Goal: Information Seeking & Learning: Compare options

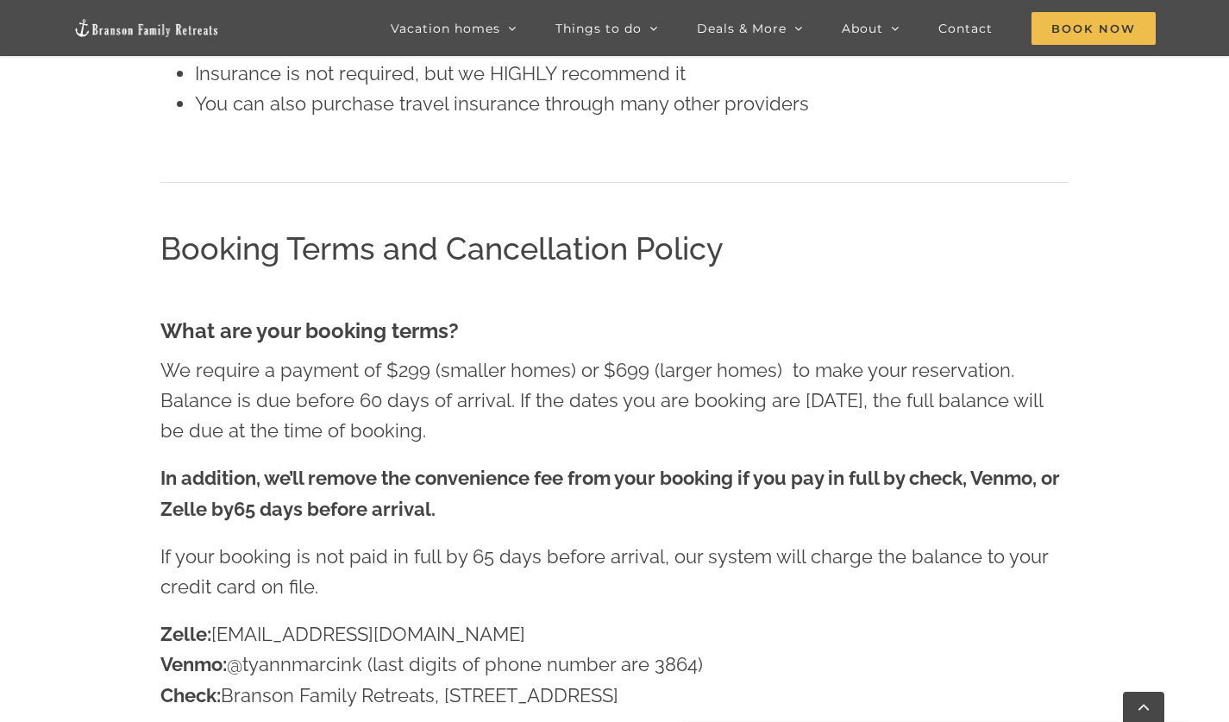
scroll to position [2620, 0]
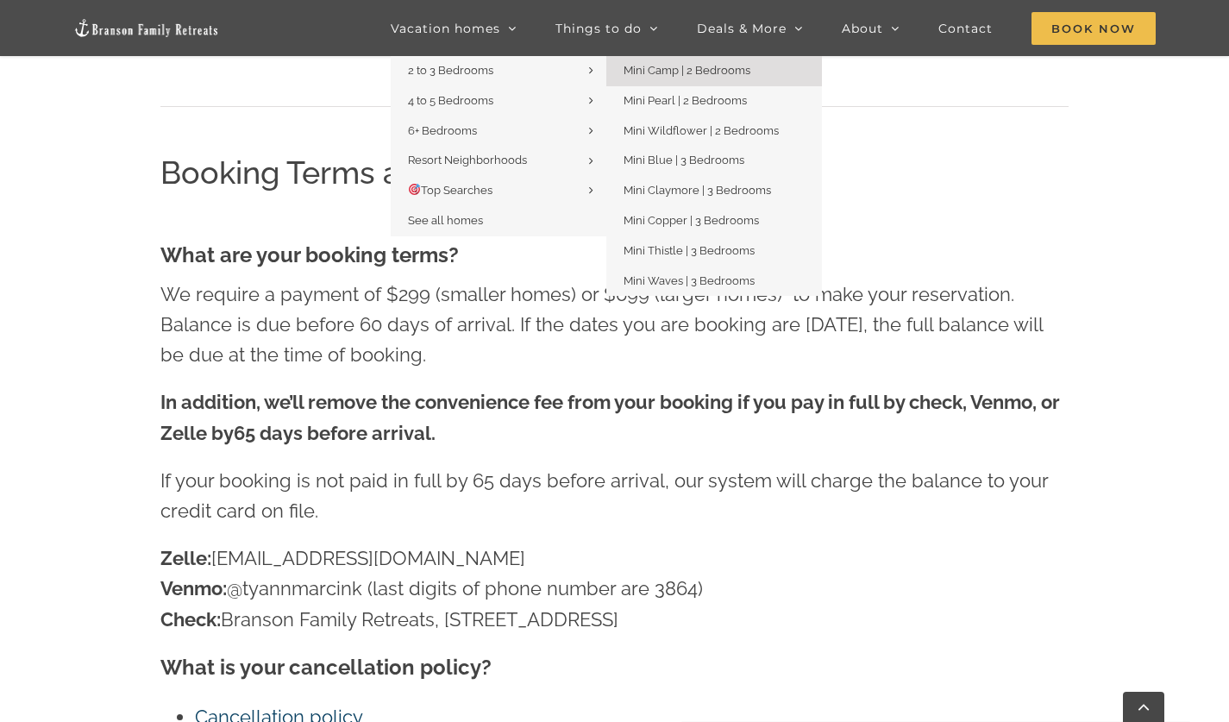
click at [740, 72] on span "Mini Camp | 2 Bedrooms" at bounding box center [687, 70] width 127 height 13
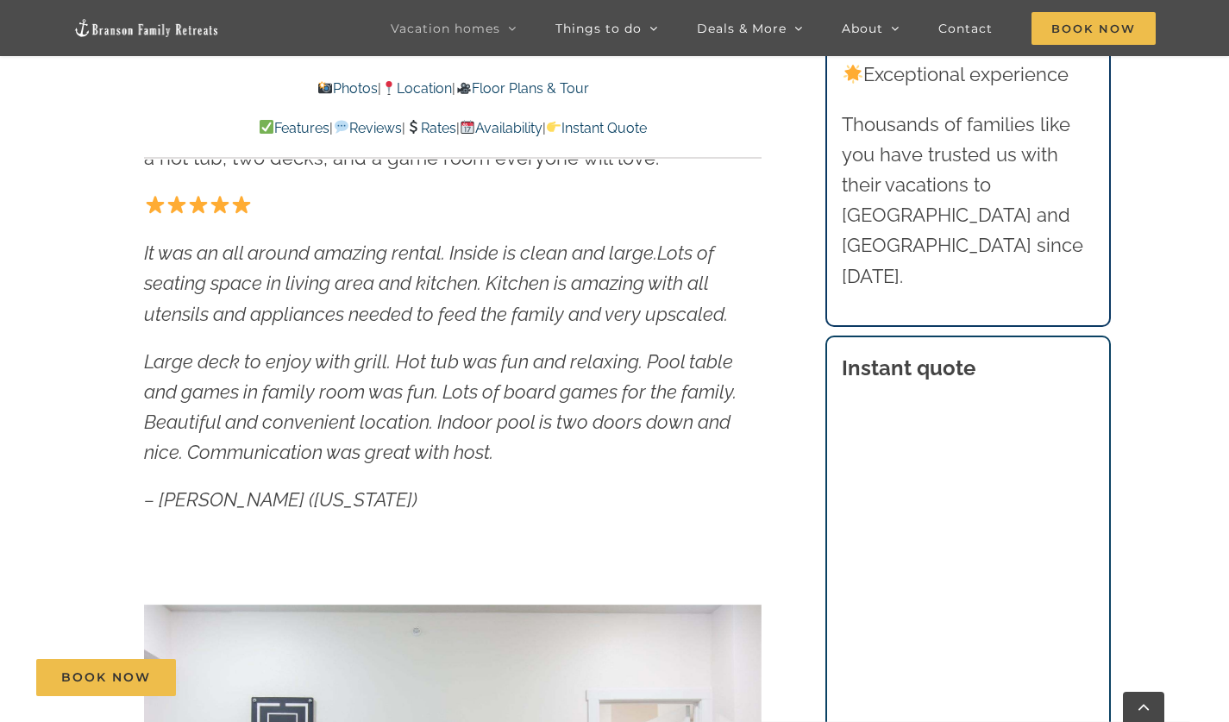
scroll to position [949, 0]
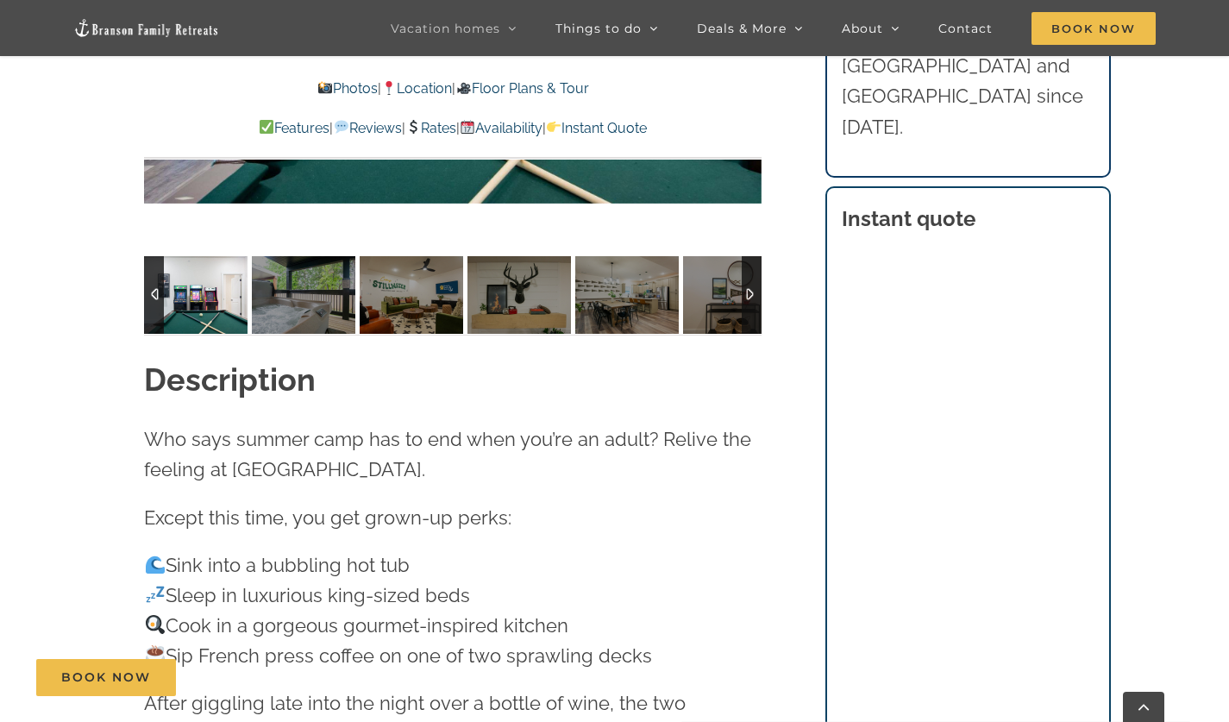
scroll to position [1553, 0]
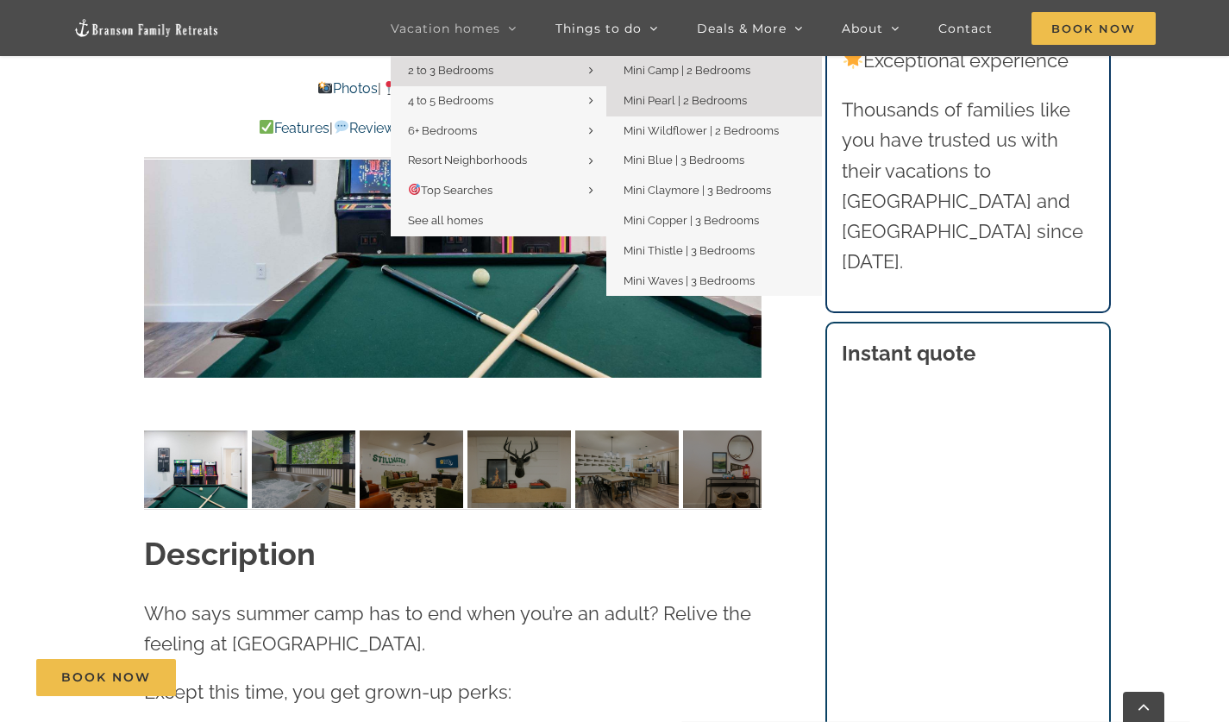
click at [721, 103] on span "Mini Pearl | 2 Bedrooms" at bounding box center [685, 100] width 123 height 13
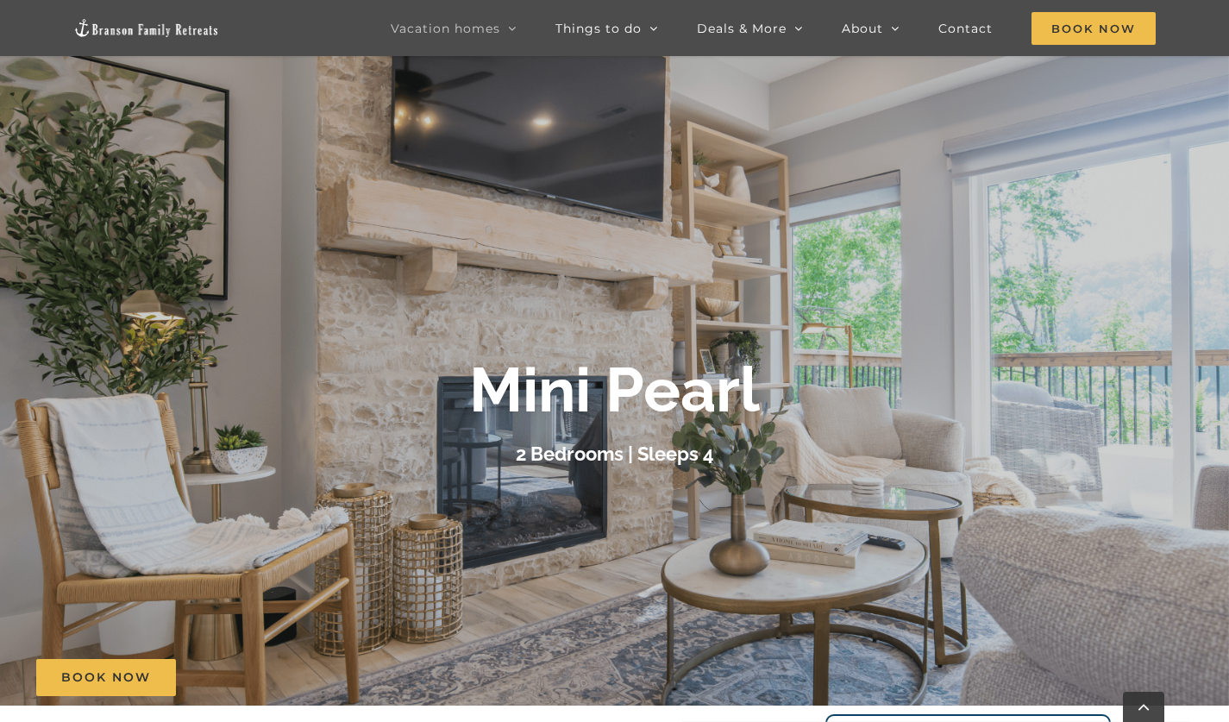
scroll to position [3, 0]
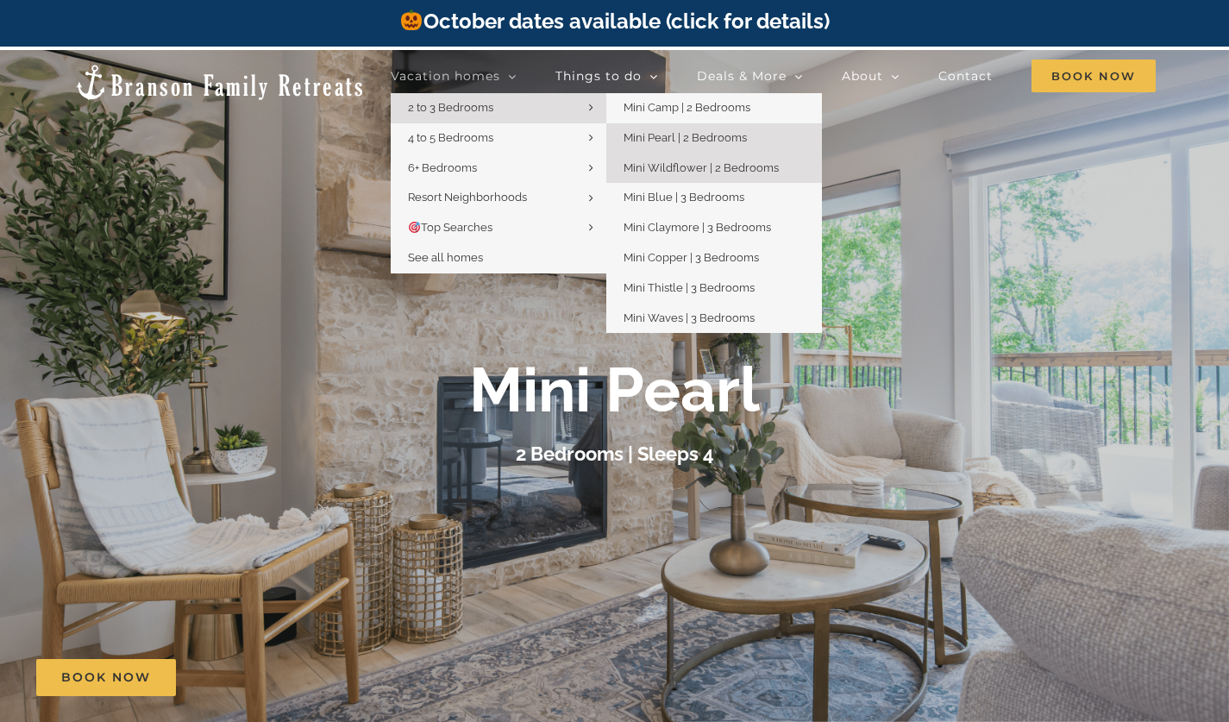
click at [769, 171] on span "Mini Wildflower | 2 Bedrooms" at bounding box center [701, 167] width 155 height 13
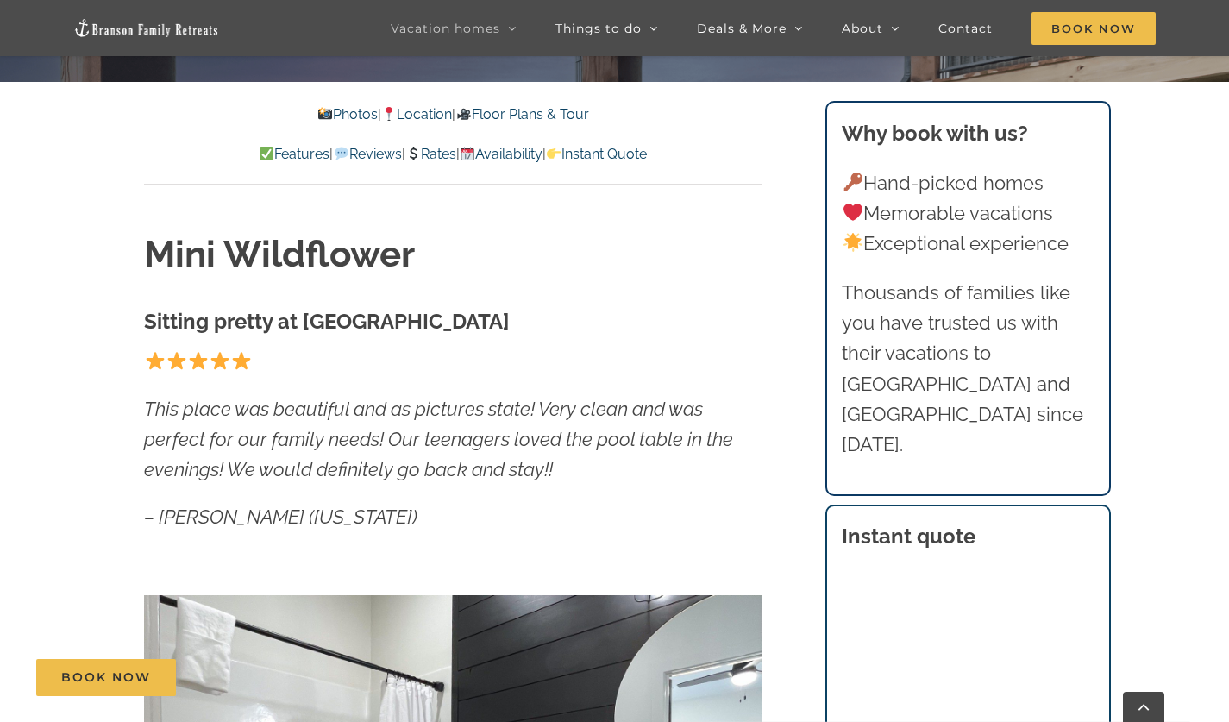
scroll to position [863, 0]
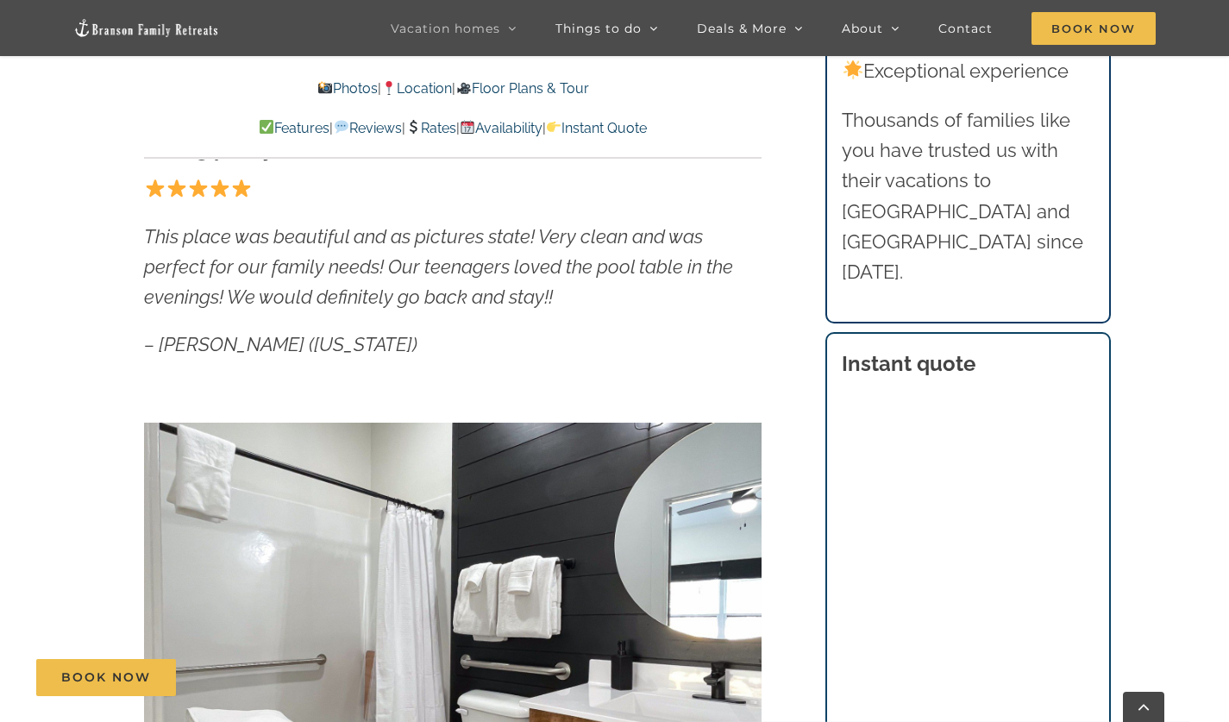
click at [1113, 317] on div "Why book with us? Hand-picked homes Memorable vacations Exceptional experience …" at bounding box center [968, 662] width 303 height 1485
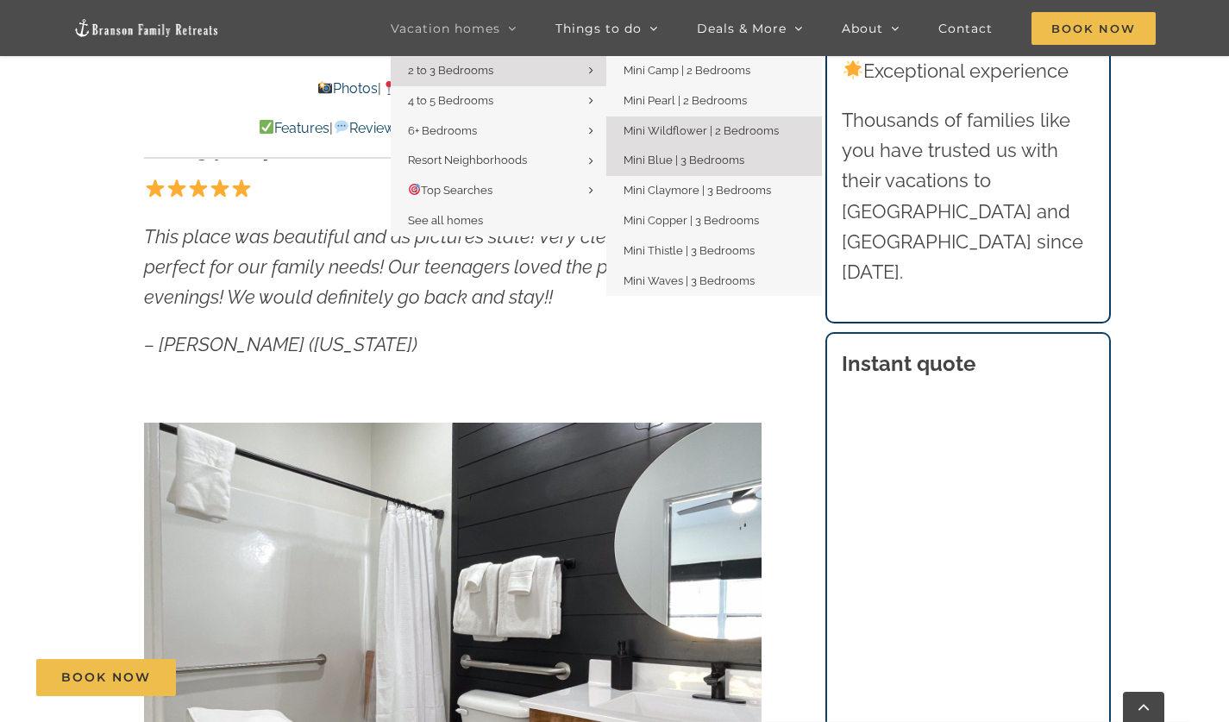
click at [719, 157] on span "Mini Blue | 3 Bedrooms" at bounding box center [684, 160] width 121 height 13
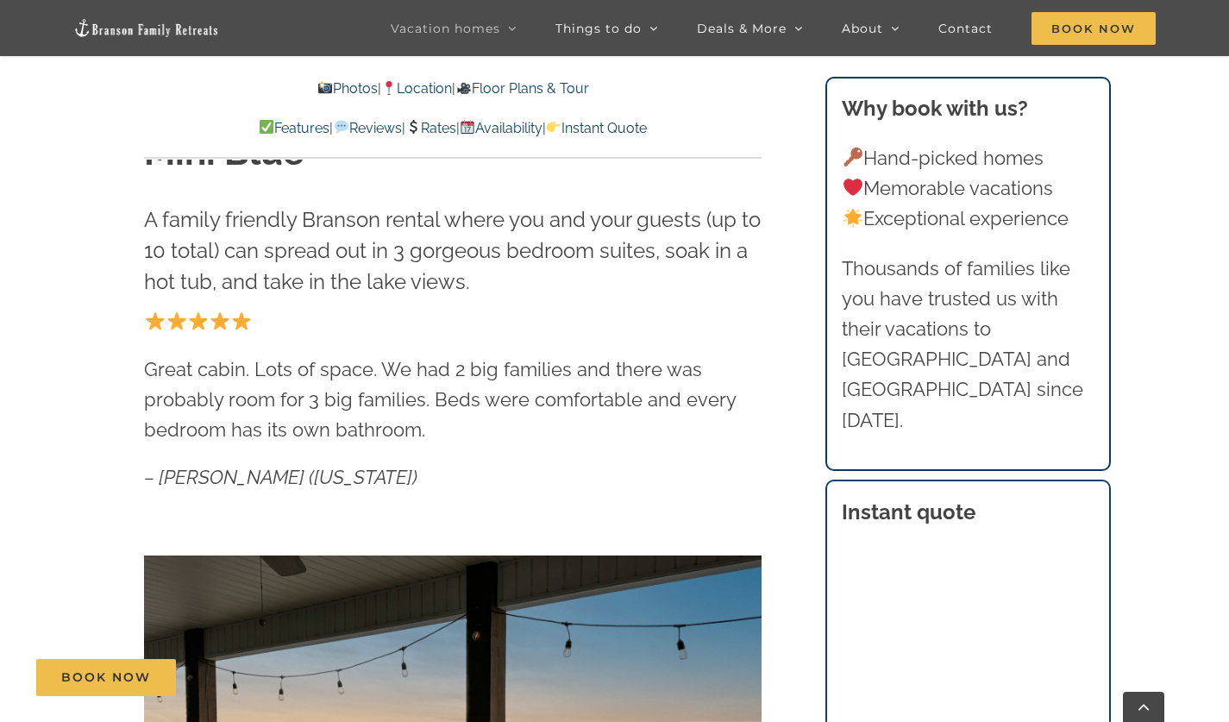
scroll to position [949, 0]
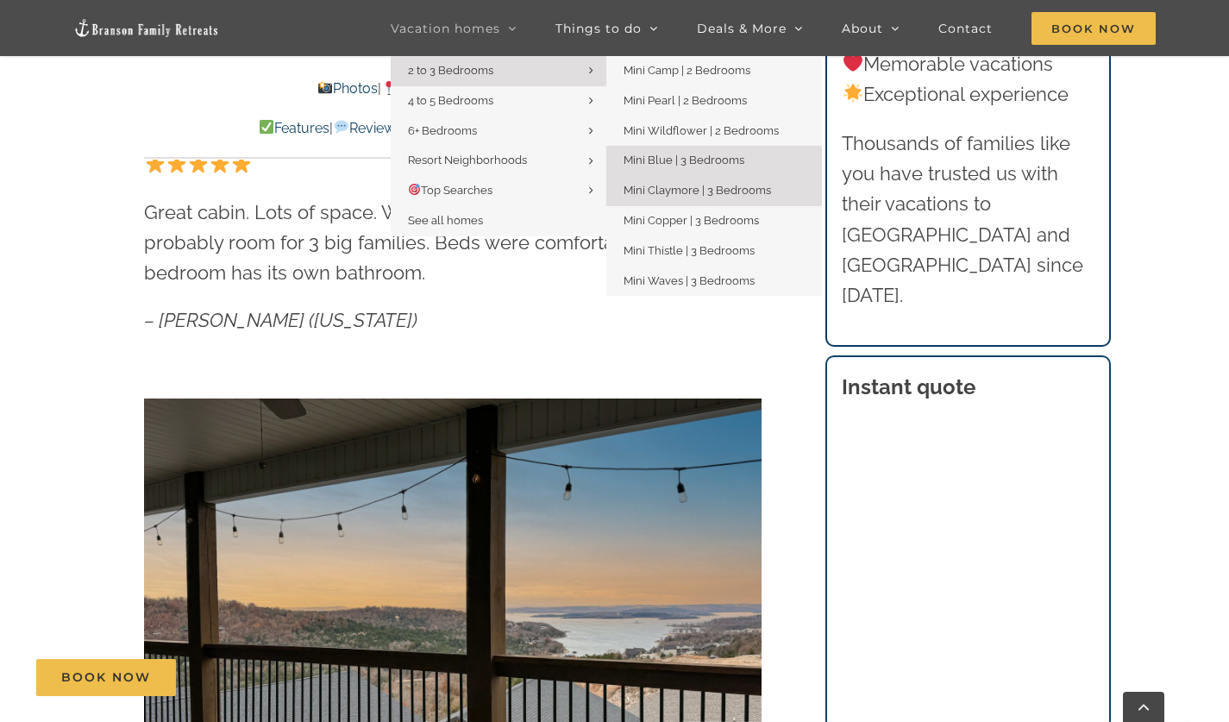
click at [687, 185] on span "Mini Claymore | 3 Bedrooms" at bounding box center [698, 190] width 148 height 13
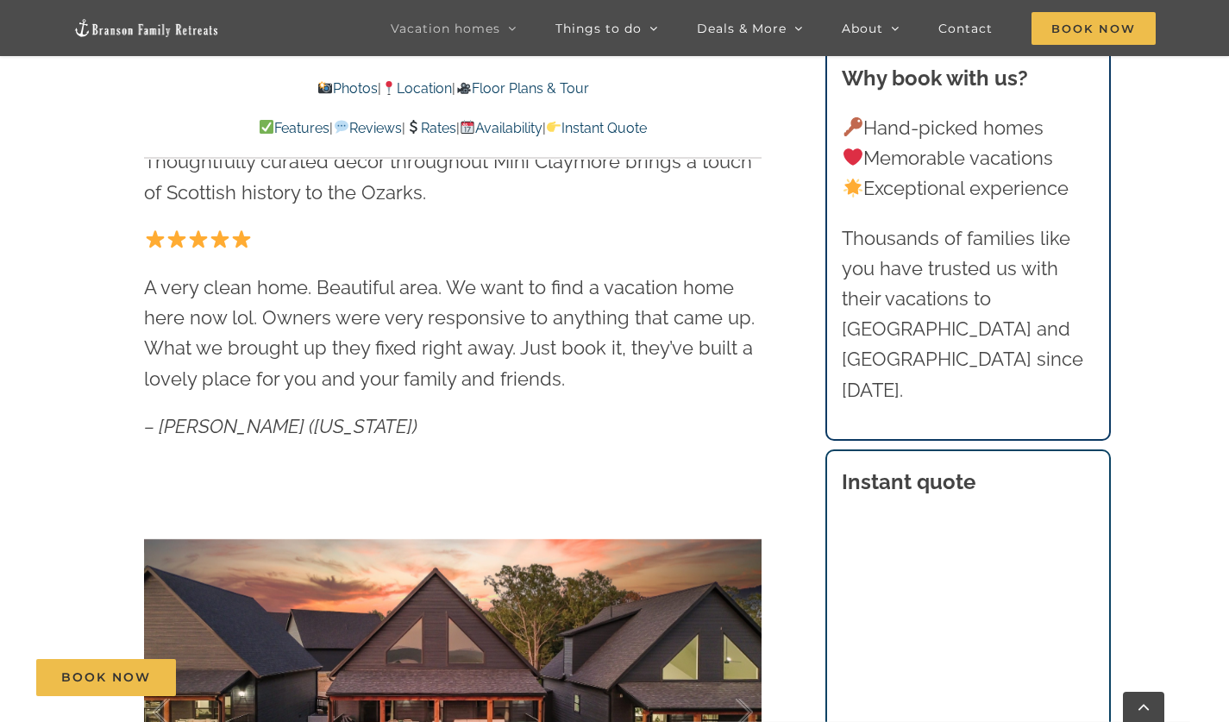
scroll to position [949, 0]
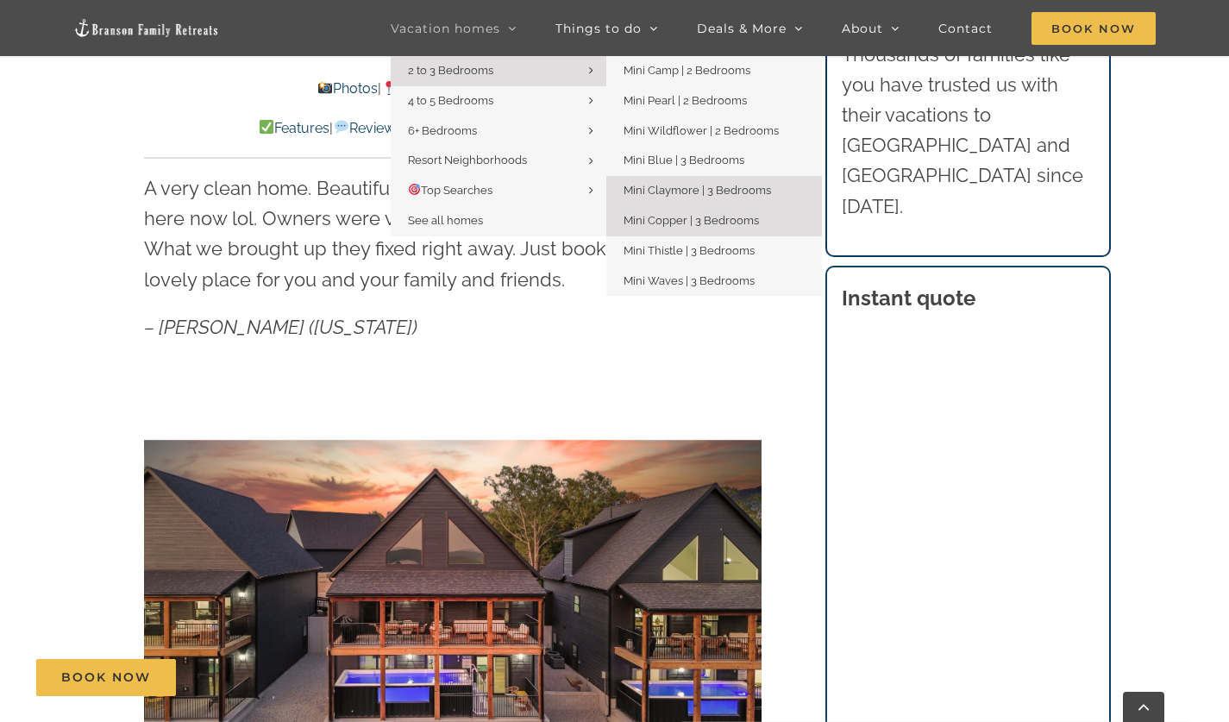
click at [683, 218] on span "Mini Copper | 3 Bedrooms" at bounding box center [691, 220] width 135 height 13
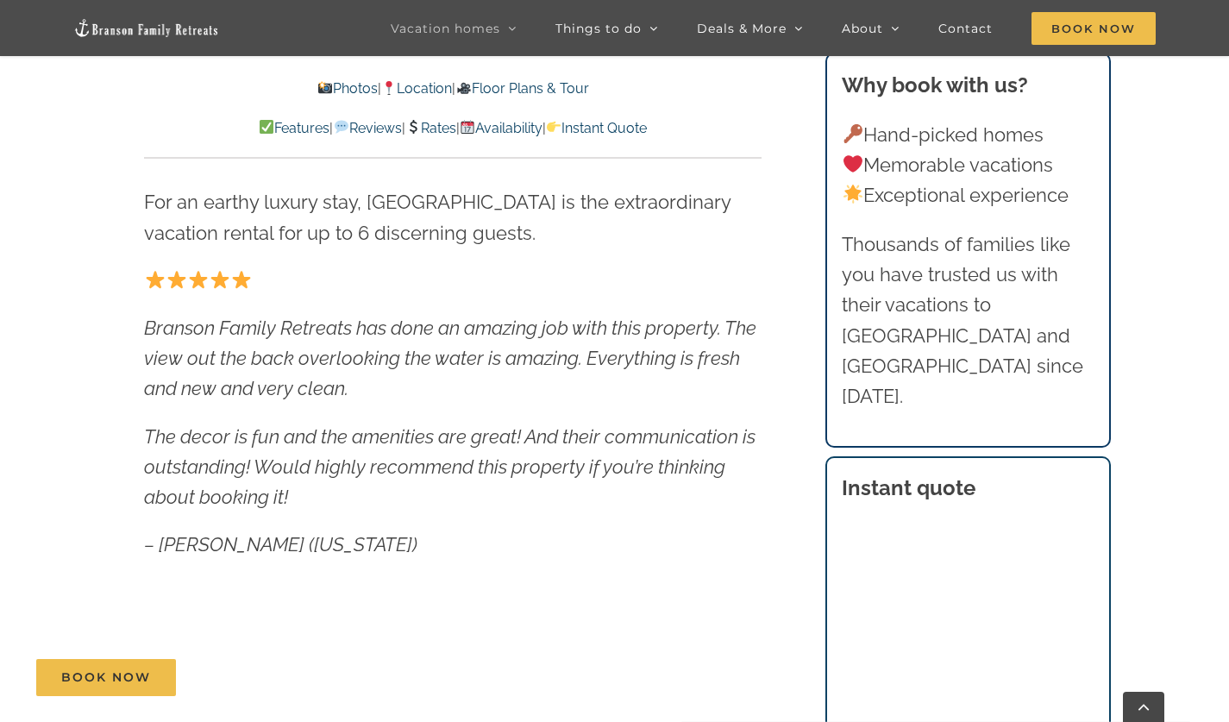
scroll to position [949, 0]
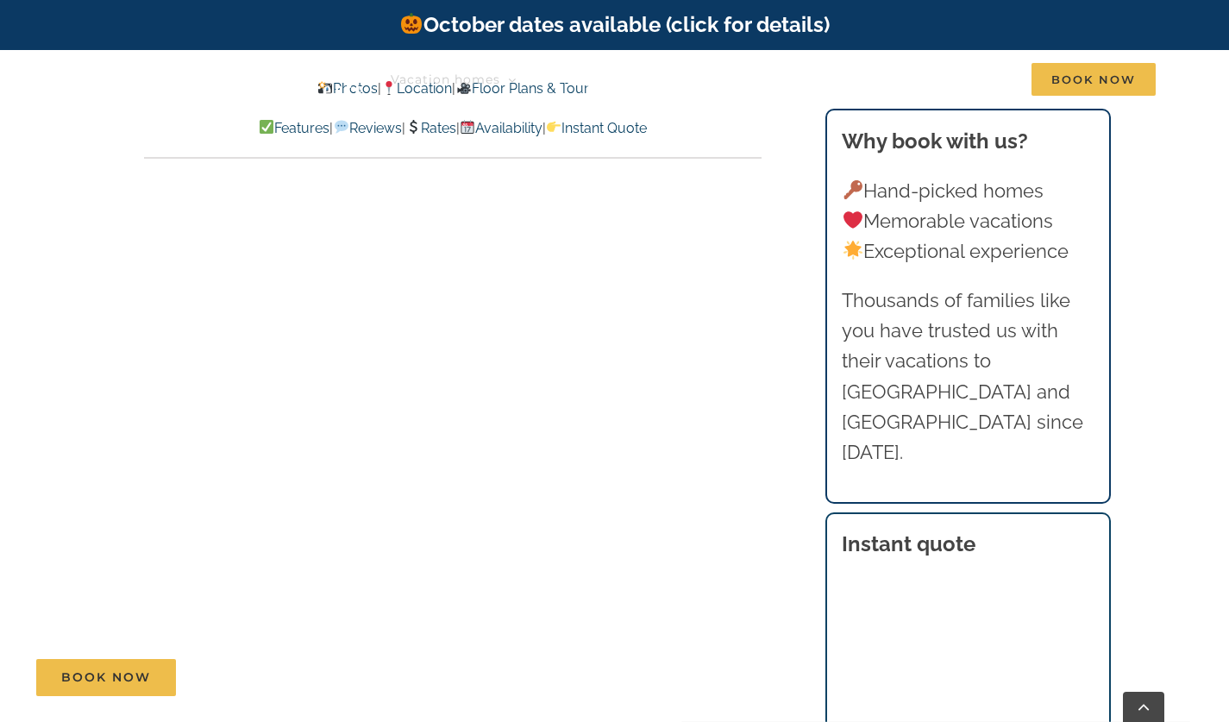
scroll to position [831, 0]
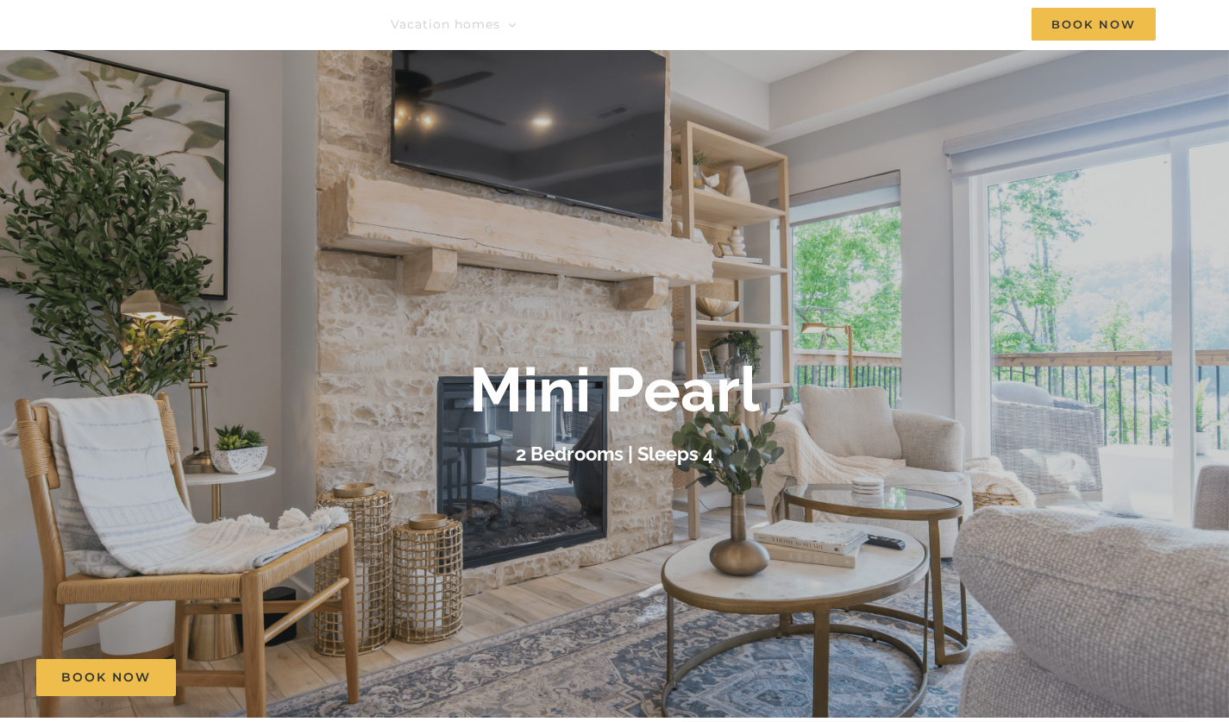
scroll to position [3, 0]
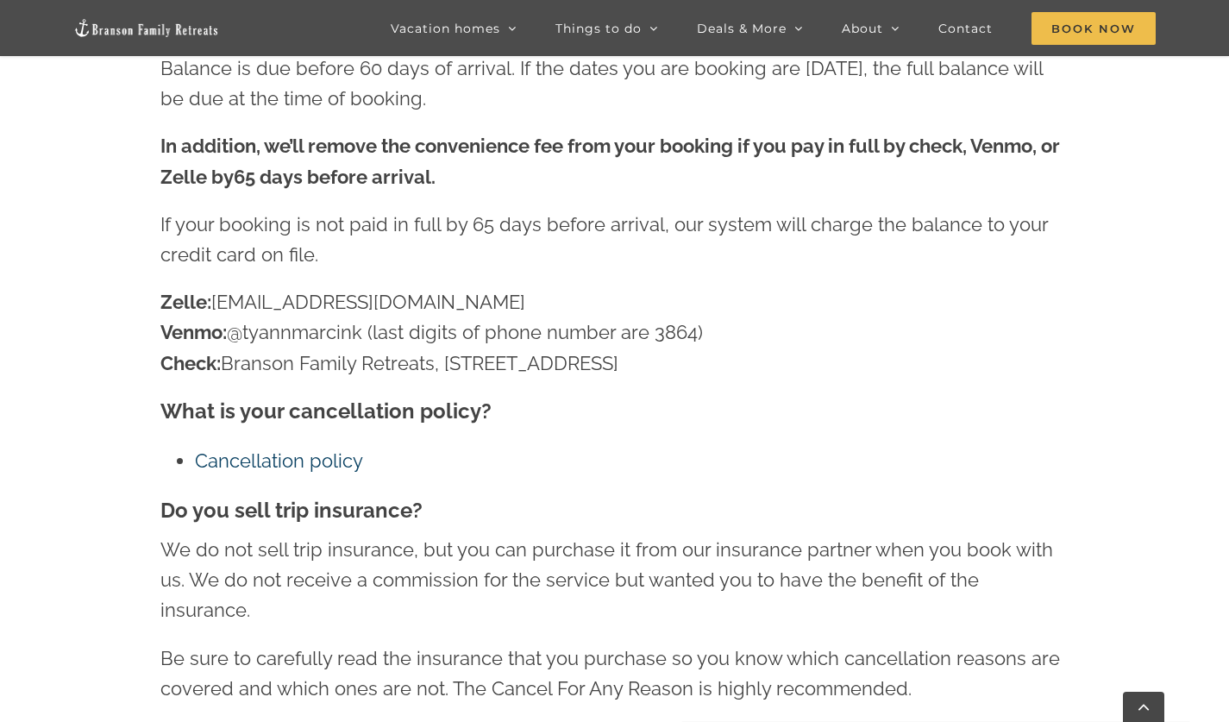
scroll to position [895, 0]
